Goal: Entertainment & Leisure: Consume media (video, audio)

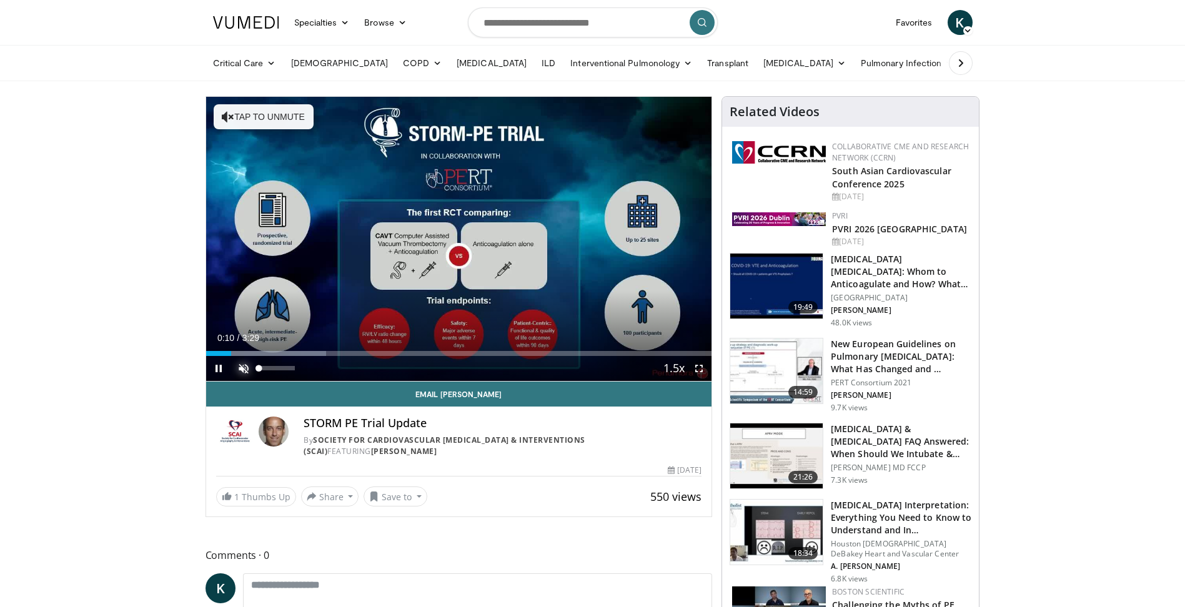
click at [247, 372] on span "Video Player" at bounding box center [243, 368] width 25 height 25
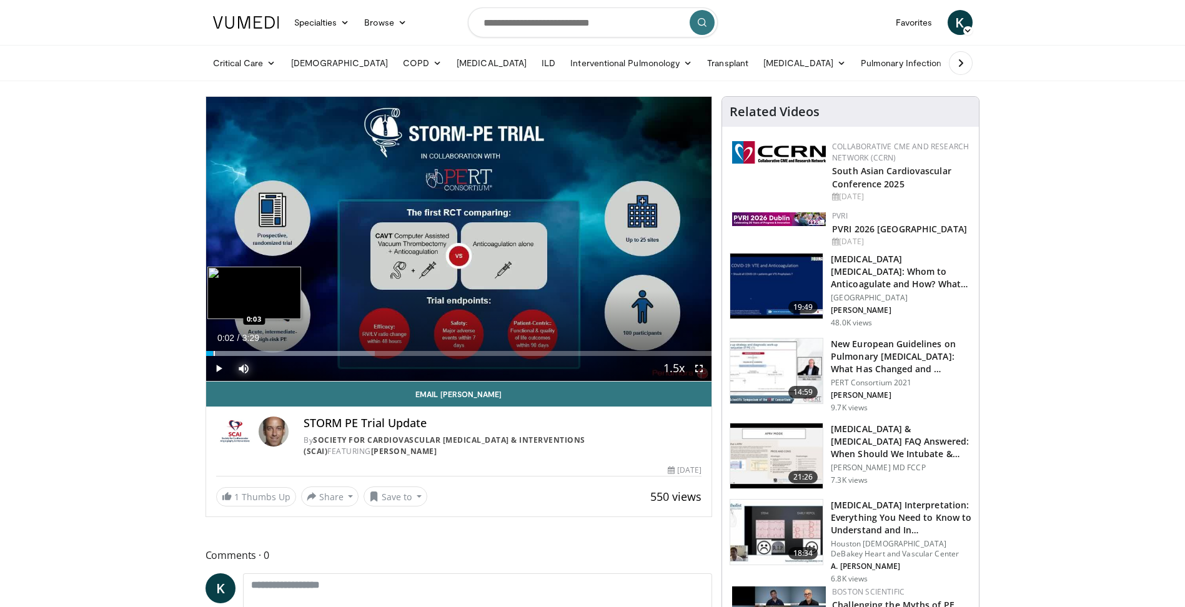
click at [214, 351] on div "Progress Bar" at bounding box center [214, 353] width 1 height 5
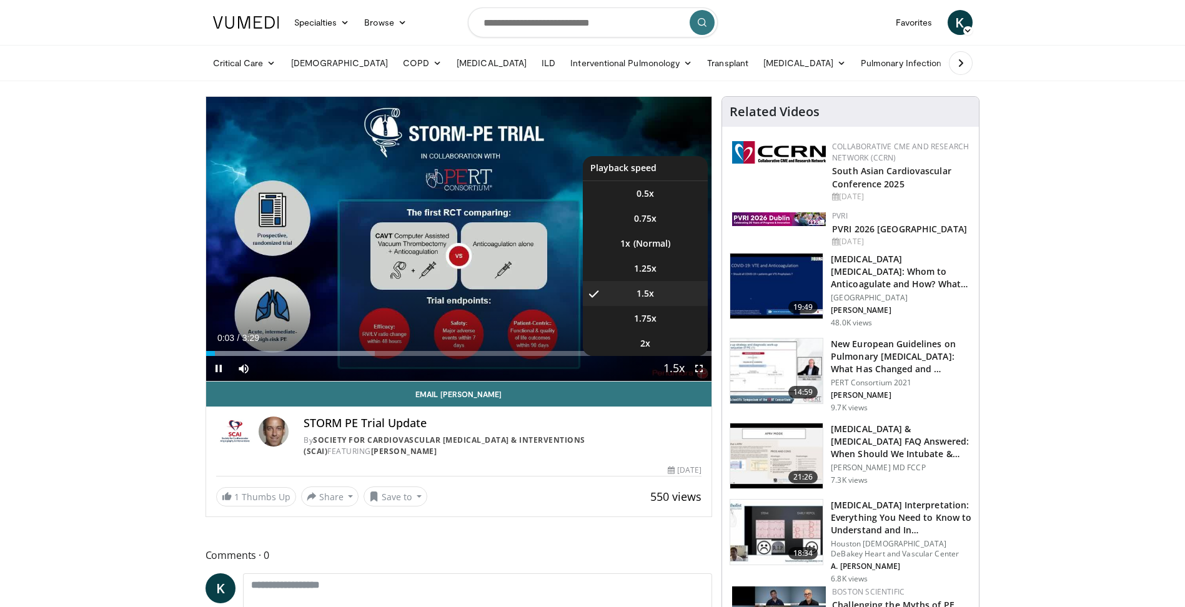
click at [673, 369] on span "Video Player" at bounding box center [673, 369] width 17 height 25
click at [675, 371] on span "Video Player" at bounding box center [673, 369] width 17 height 25
click at [673, 371] on span "Video Player" at bounding box center [673, 369] width 17 height 25
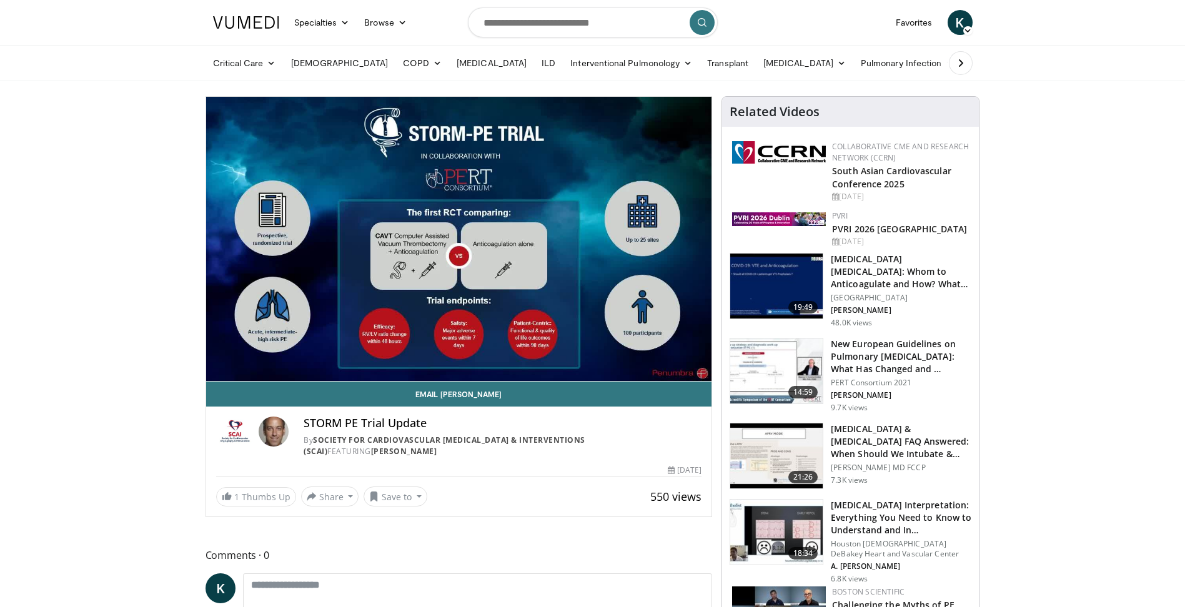
click at [673, 371] on div "10 seconds Tap to unmute" at bounding box center [459, 239] width 506 height 284
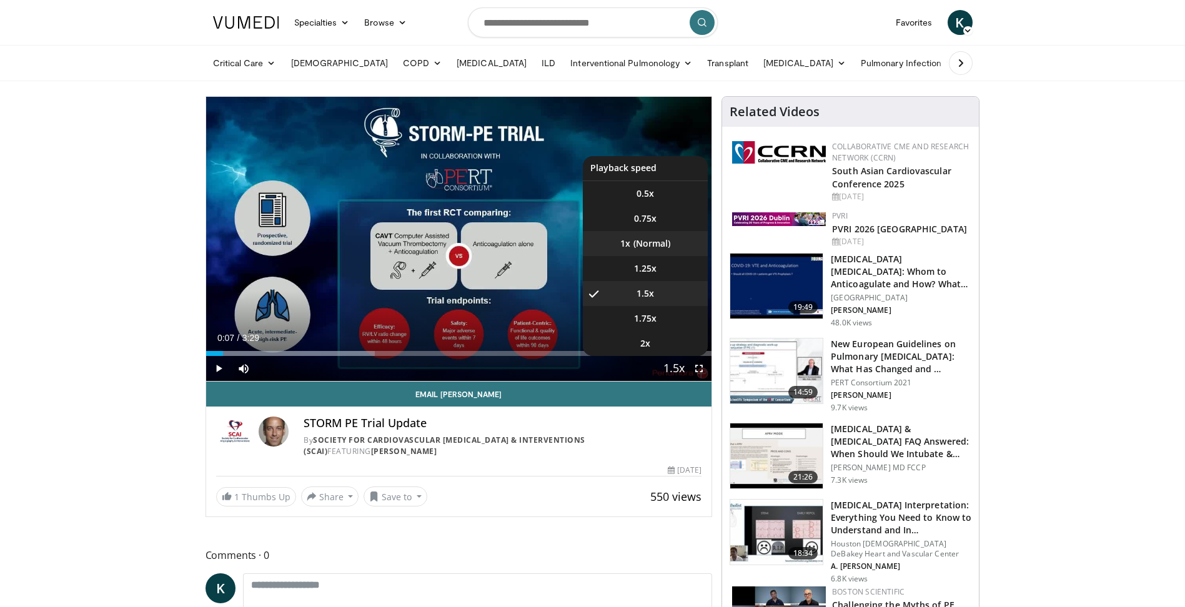
click at [646, 244] on li "1x" at bounding box center [645, 243] width 125 height 25
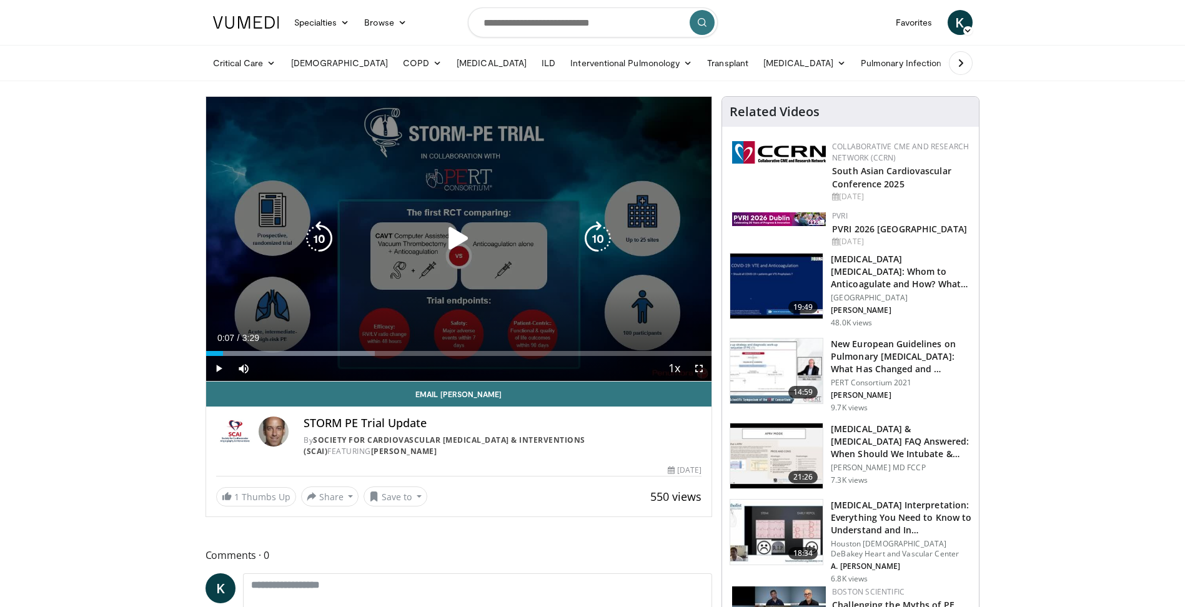
click at [411, 242] on div "Video Player" at bounding box center [459, 238] width 304 height 25
click at [455, 236] on icon "Video Player" at bounding box center [458, 238] width 35 height 35
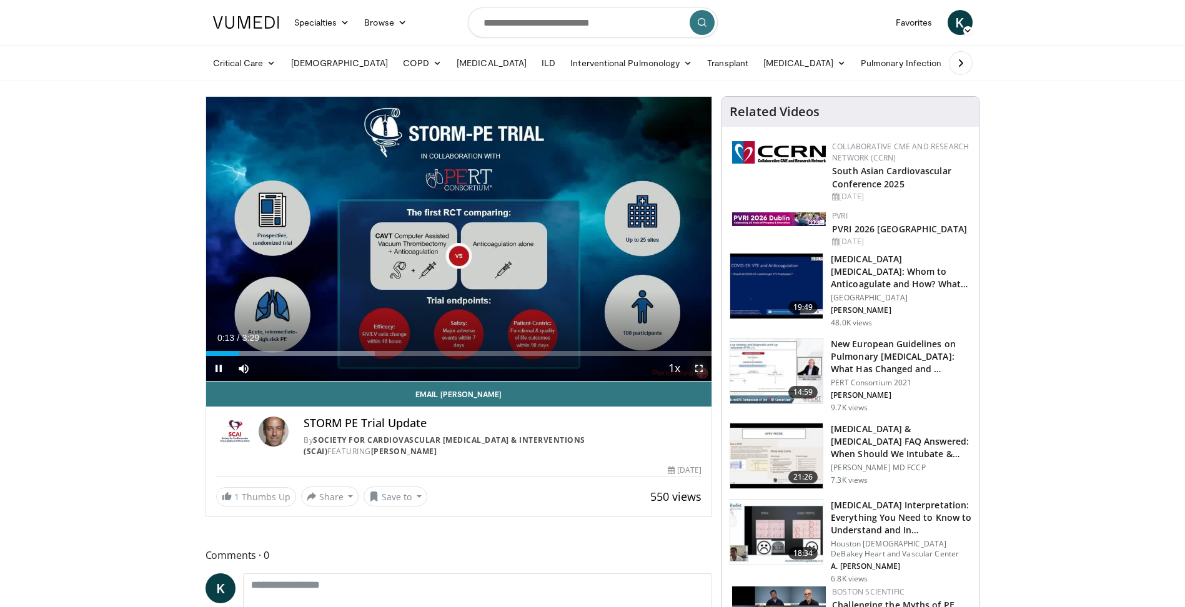
click at [698, 365] on span "Video Player" at bounding box center [699, 368] width 25 height 25
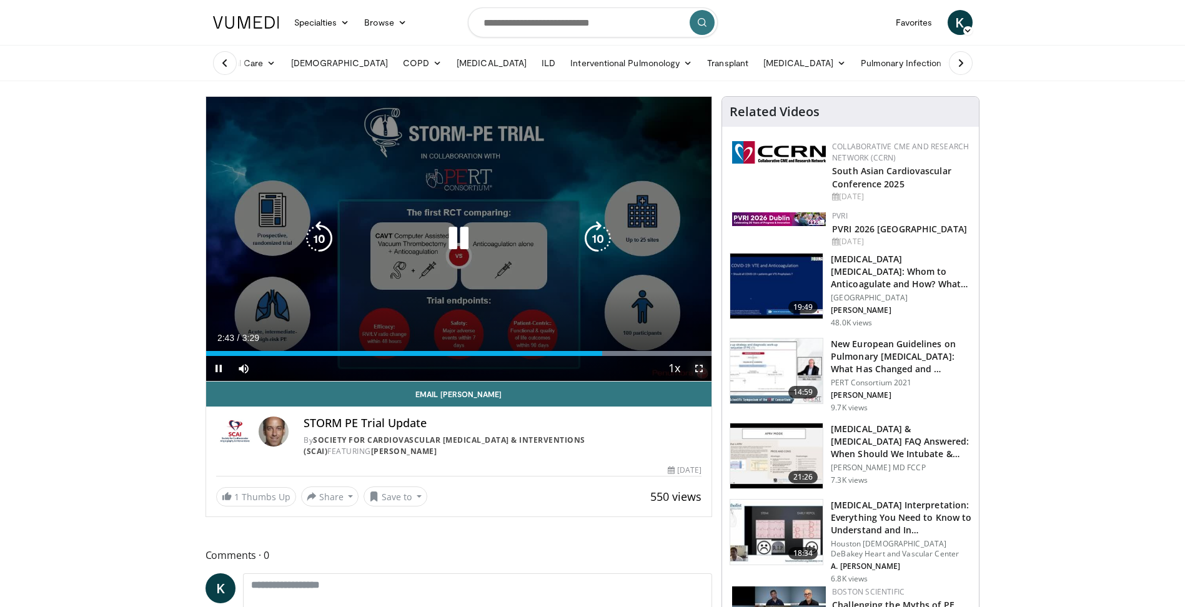
drag, startPoint x: 699, startPoint y: 368, endPoint x: 702, endPoint y: 414, distance: 46.3
click at [699, 368] on span "Video Player" at bounding box center [699, 368] width 25 height 25
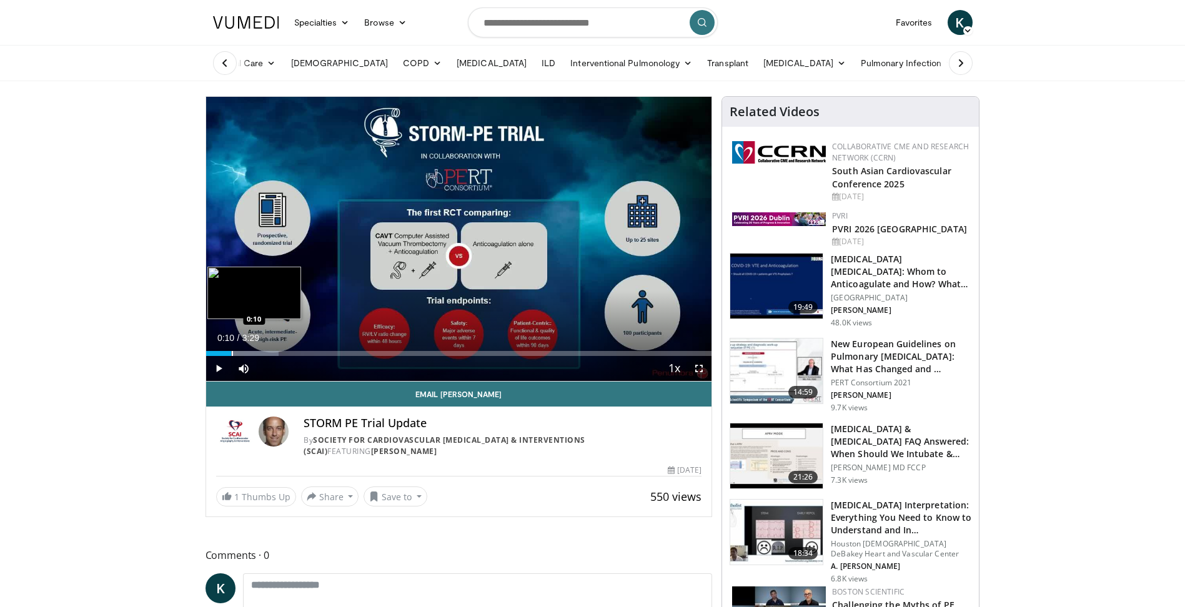
click at [231, 351] on div "Loaded : 14.35% 3:27 0:10" at bounding box center [459, 353] width 506 height 5
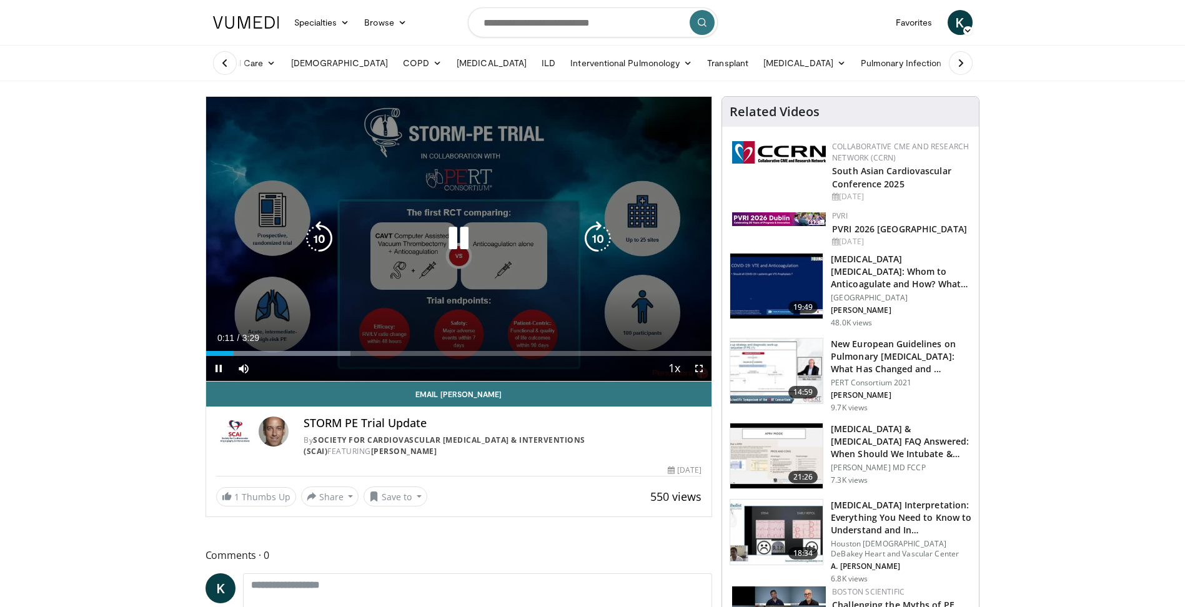
click at [456, 236] on icon "Video Player" at bounding box center [458, 238] width 35 height 35
drag, startPoint x: 695, startPoint y: 369, endPoint x: 697, endPoint y: 416, distance: 46.3
click at [695, 369] on span "Video Player" at bounding box center [699, 368] width 25 height 25
click at [457, 241] on icon "Video Player" at bounding box center [458, 238] width 35 height 35
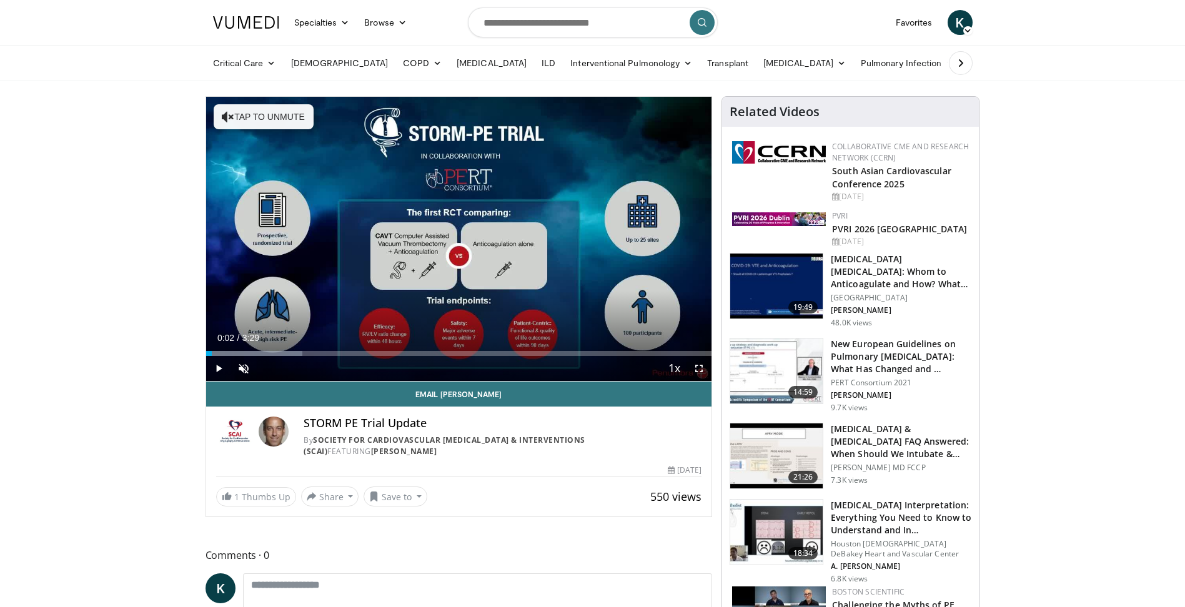
click at [226, 486] on div "Email Robert STORM PE Trial Update By Society for Cardiovascular Angiography & …" at bounding box center [459, 445] width 506 height 126
click at [232, 497] on link "1 Thumbs Up" at bounding box center [256, 496] width 80 height 19
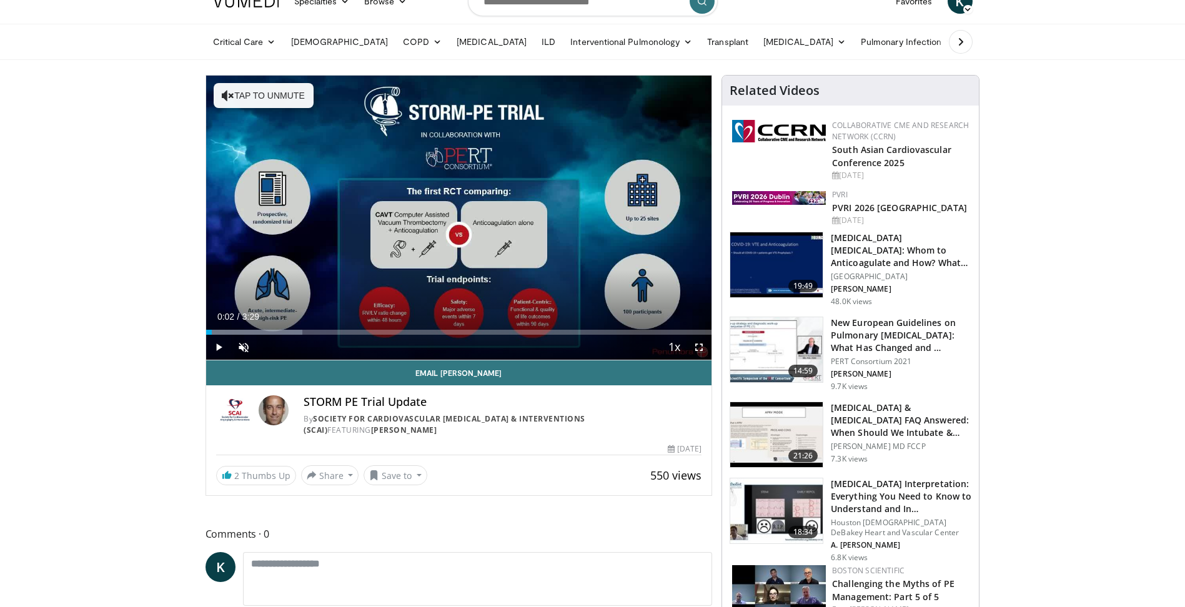
scroll to position [62, 0]
